Goal: Task Accomplishment & Management: Manage account settings

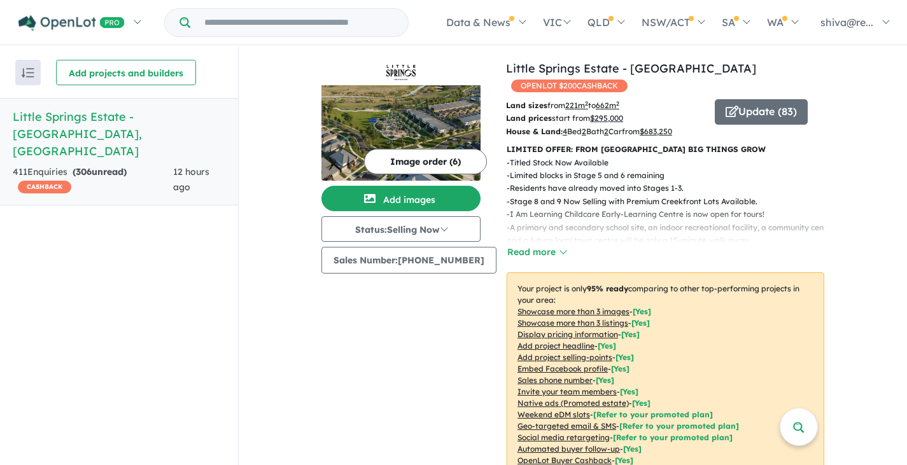
click at [101, 119] on h5 "[GEOGRAPHIC_DATA] - [GEOGRAPHIC_DATA] , [GEOGRAPHIC_DATA]" at bounding box center [119, 134] width 213 height 52
click at [92, 112] on h5 "[GEOGRAPHIC_DATA] - [GEOGRAPHIC_DATA] , [GEOGRAPHIC_DATA]" at bounding box center [119, 134] width 213 height 52
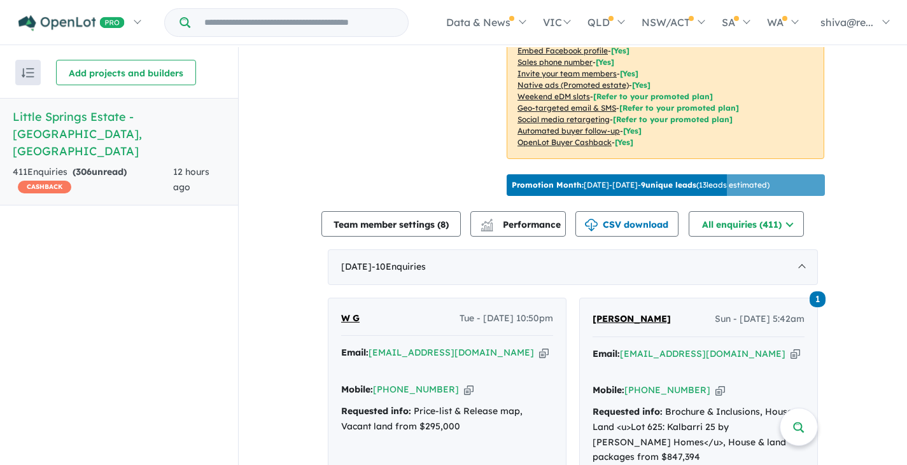
scroll to position [382, 0]
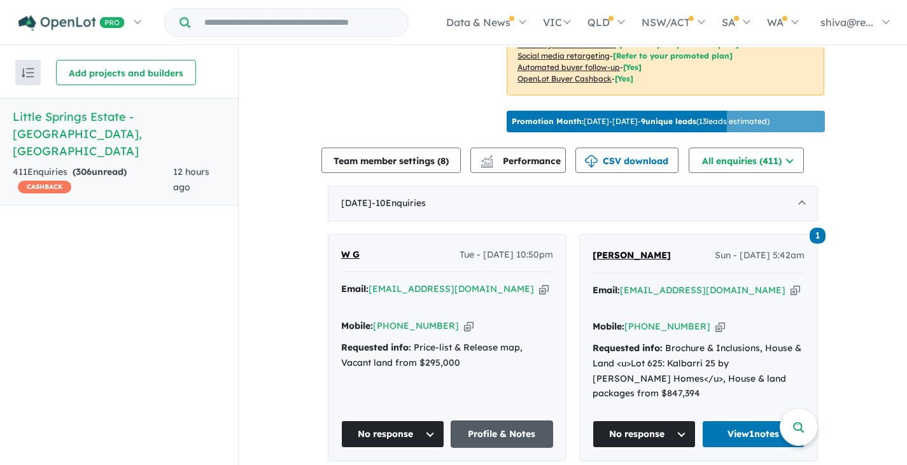
click at [509, 421] on link "Profile & Notes" at bounding box center [502, 434] width 103 height 27
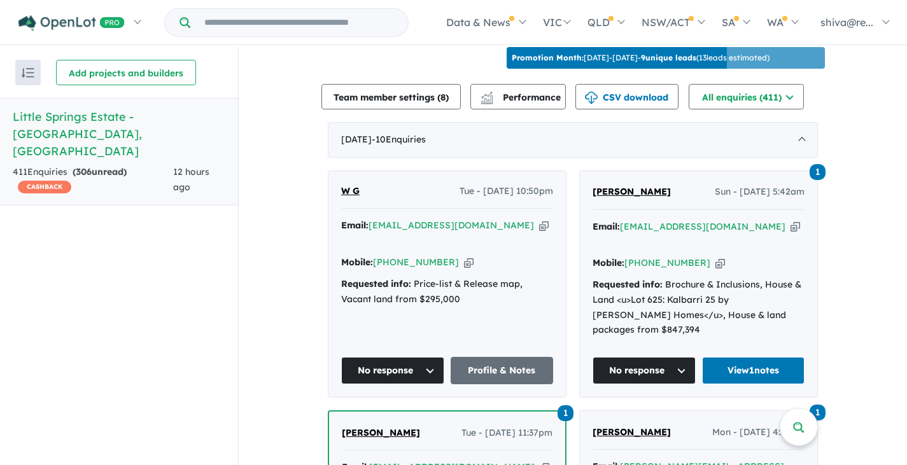
click at [395, 357] on button "No response" at bounding box center [392, 370] width 103 height 27
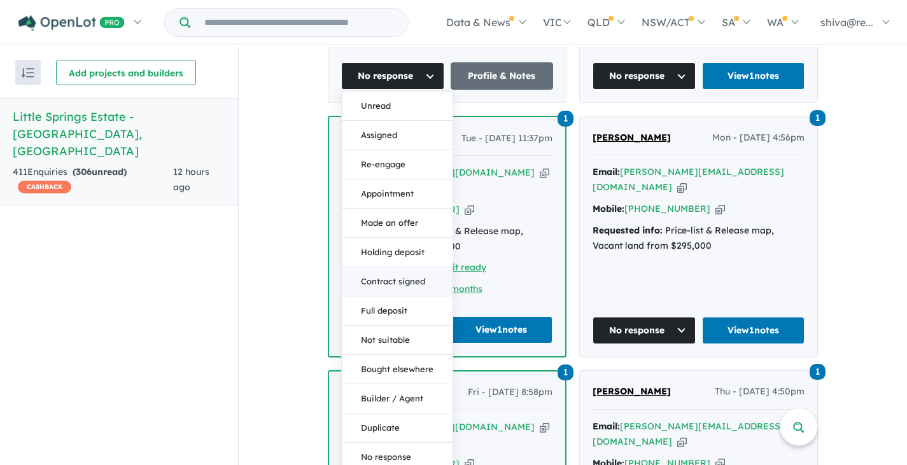
scroll to position [764, 0]
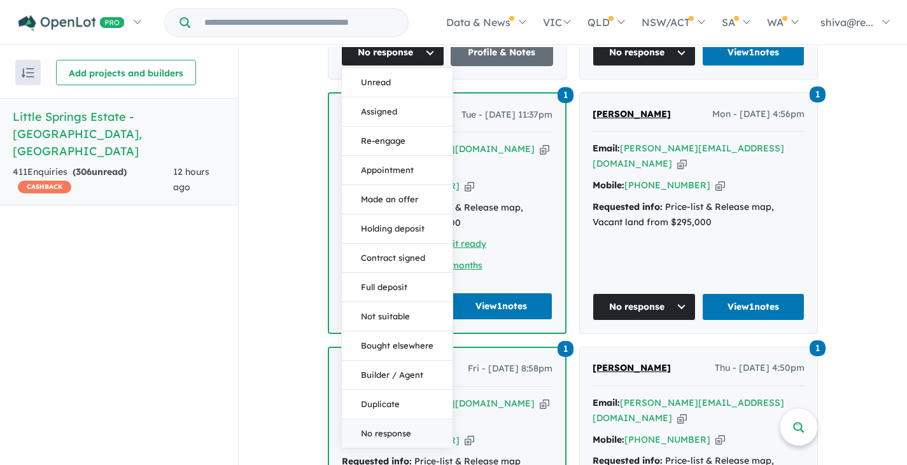
click at [395, 420] on button "No response" at bounding box center [397, 434] width 111 height 29
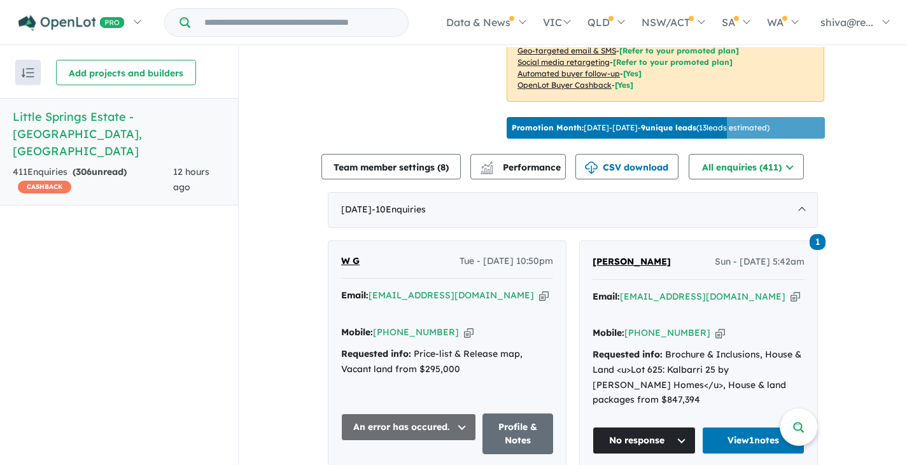
scroll to position [369, 0]
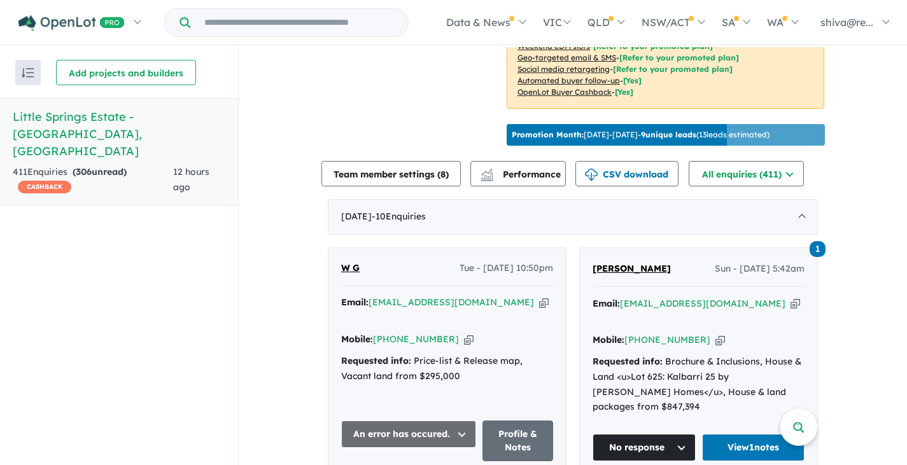
click at [667, 434] on button "No response" at bounding box center [644, 447] width 103 height 27
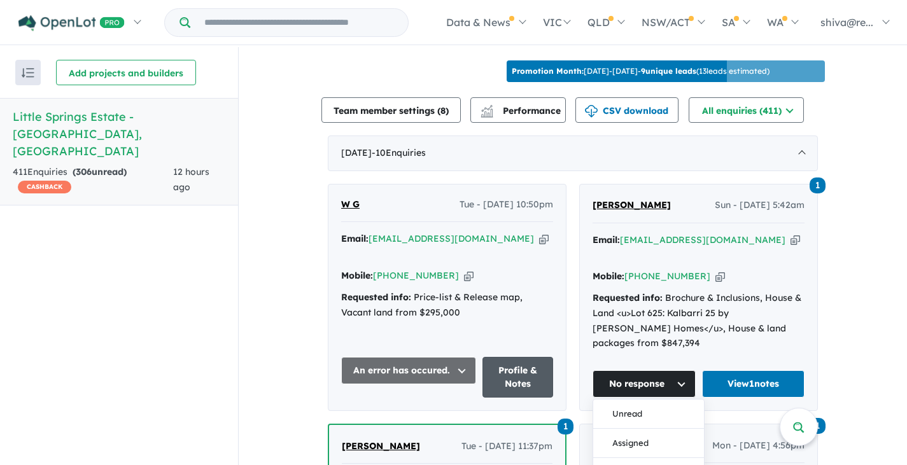
click at [541, 357] on link "Profile & Notes" at bounding box center [518, 377] width 71 height 41
